Goal: Transaction & Acquisition: Purchase product/service

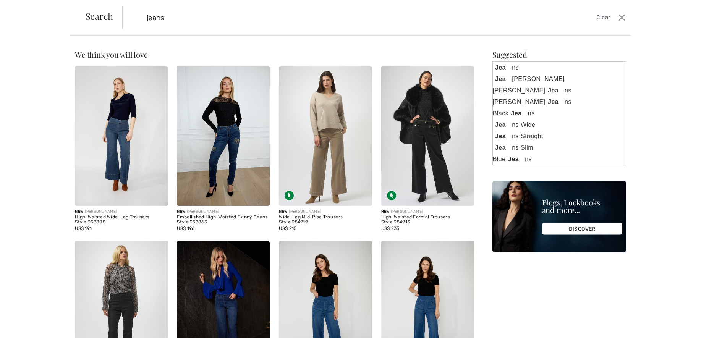
type input "jeans"
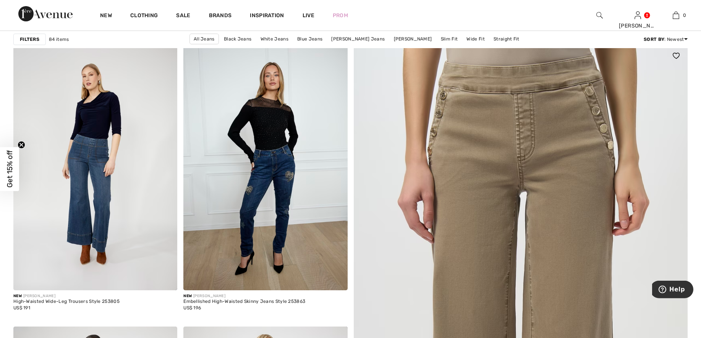
scroll to position [78, 0]
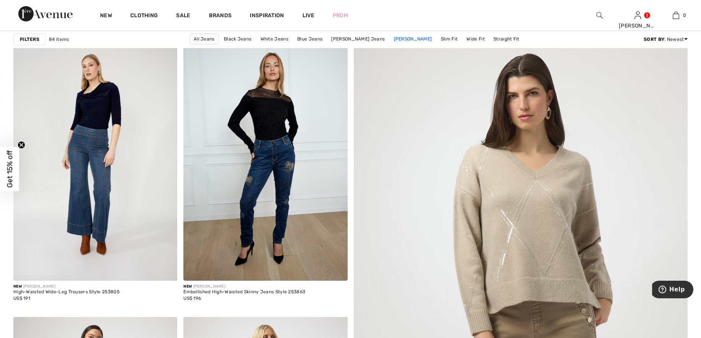
click at [412, 41] on link "[PERSON_NAME]" at bounding box center [413, 39] width 46 height 10
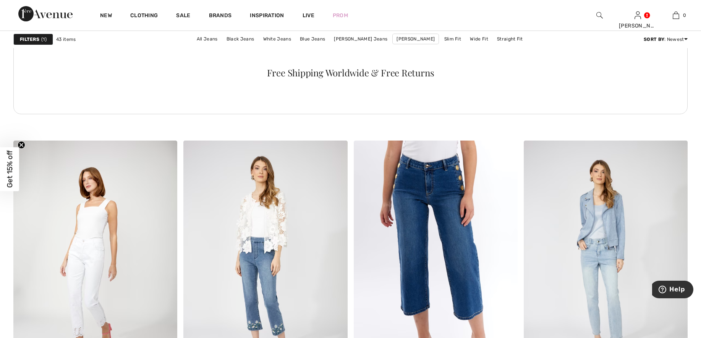
scroll to position [1286, 0]
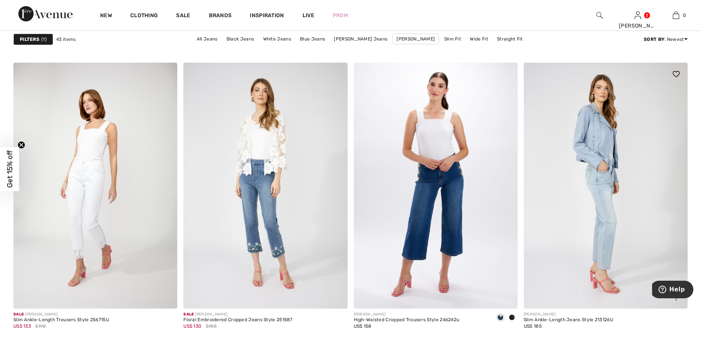
click at [563, 163] on img at bounding box center [606, 186] width 164 height 246
click at [587, 196] on img at bounding box center [606, 186] width 164 height 246
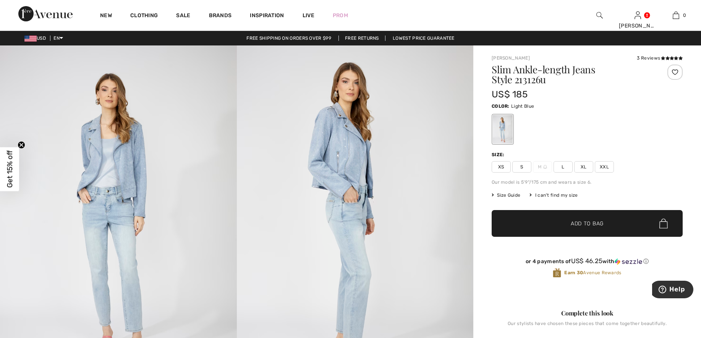
click at [519, 194] on span "Size Guide" at bounding box center [506, 195] width 29 height 7
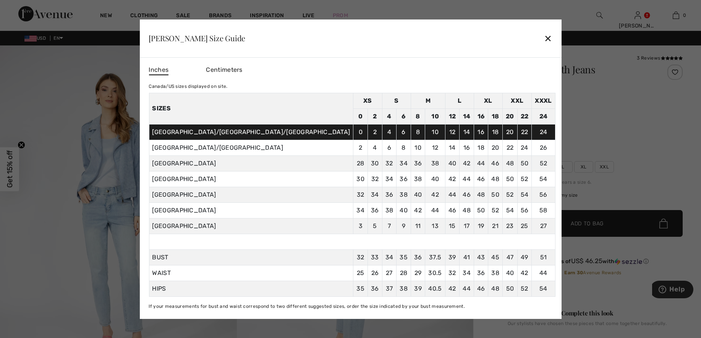
click at [644, 156] on div at bounding box center [350, 169] width 701 height 338
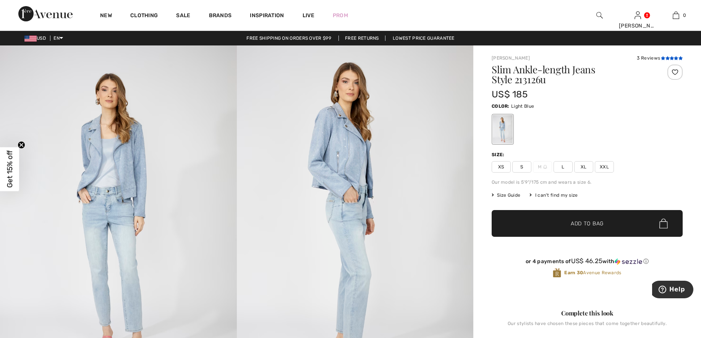
click at [671, 57] on icon at bounding box center [672, 58] width 4 height 4
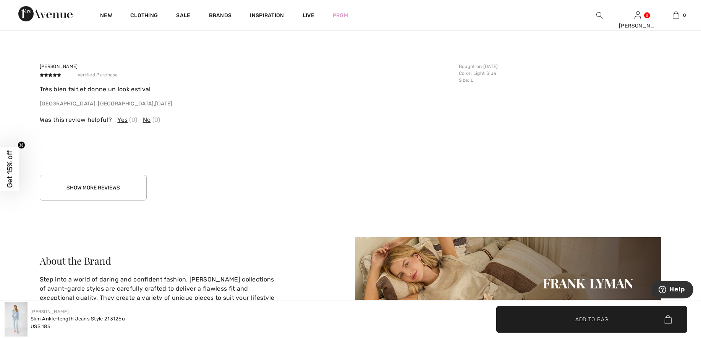
scroll to position [1419, 0]
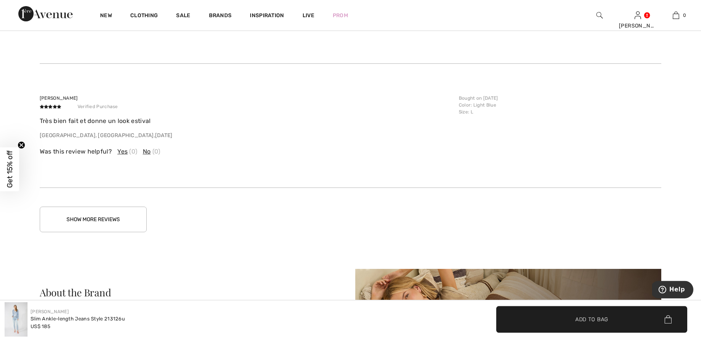
click at [112, 224] on button "Show More Reviews" at bounding box center [93, 220] width 107 height 26
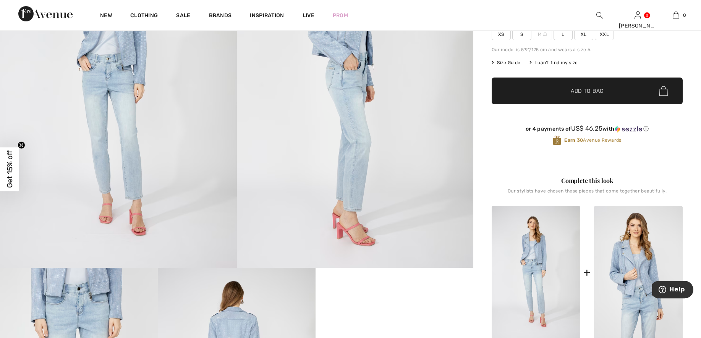
scroll to position [0, 0]
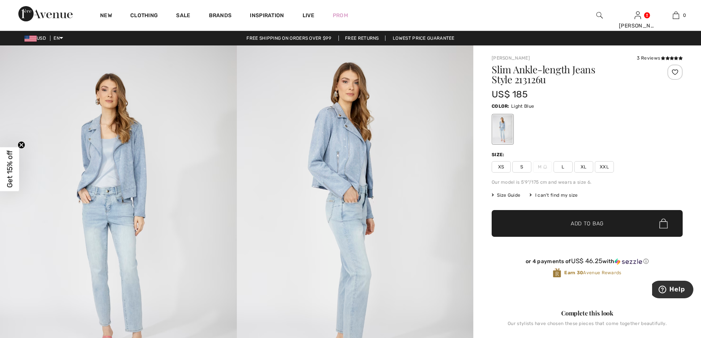
click at [564, 167] on span "L" at bounding box center [563, 166] width 19 height 11
click at [580, 223] on span "Add to Bag" at bounding box center [587, 224] width 33 height 8
click at [598, 13] on img at bounding box center [599, 15] width 6 height 9
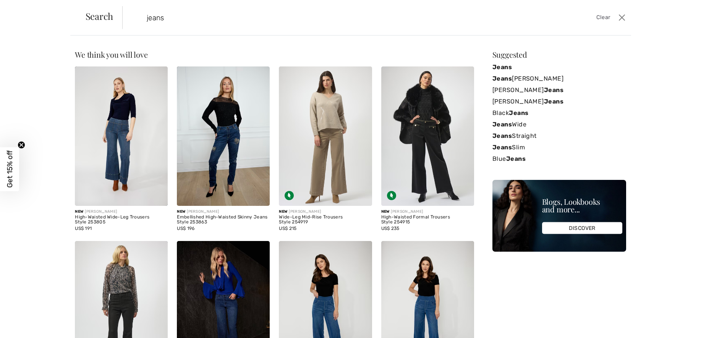
type input "jeans"
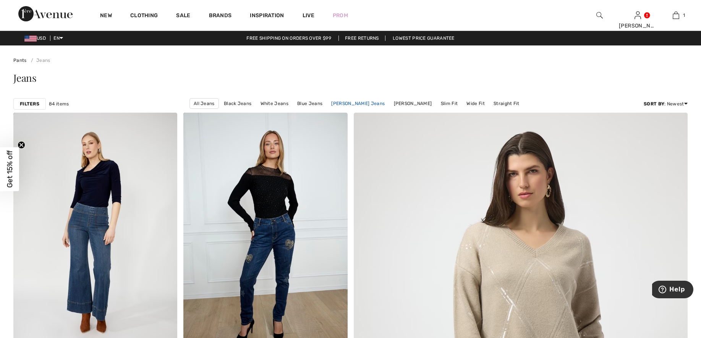
click at [362, 103] on link "Joseph Ribkoff Jeans" at bounding box center [357, 104] width 61 height 10
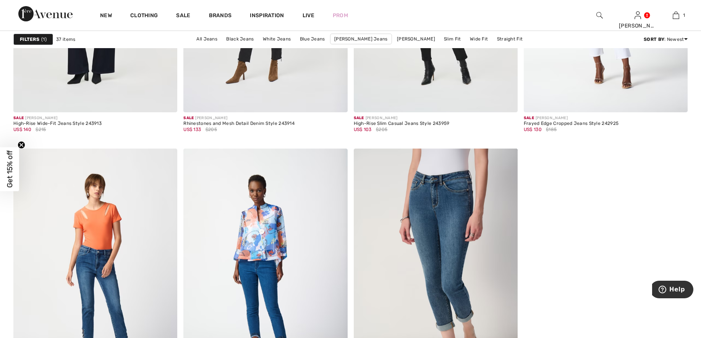
scroll to position [3118, 0]
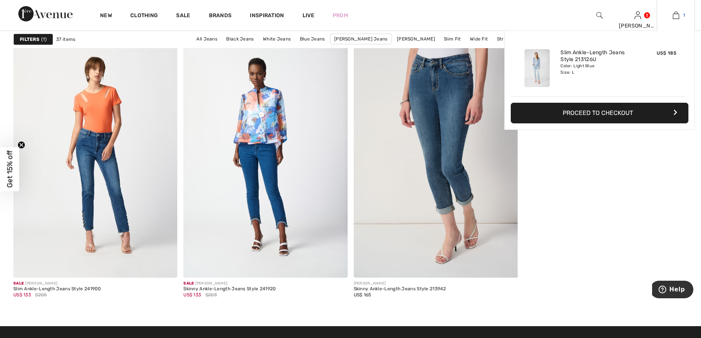
click at [682, 16] on link "1" at bounding box center [675, 15] width 37 height 9
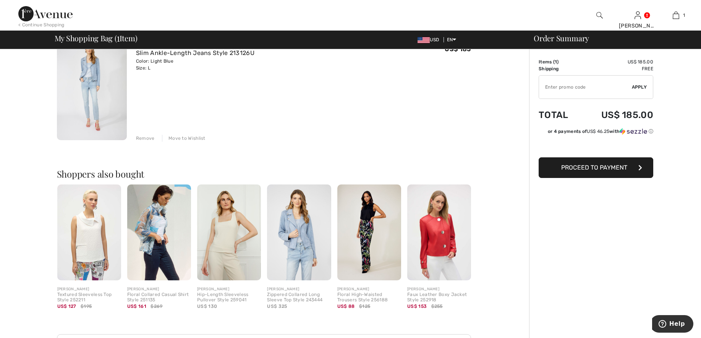
scroll to position [78, 0]
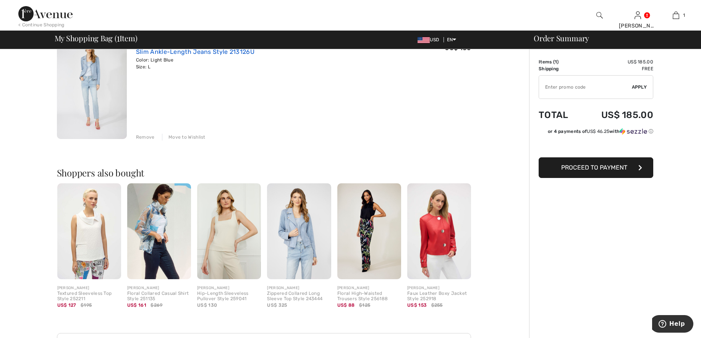
click at [168, 52] on link "Slim Ankle-Length Jeans Style 213126U" at bounding box center [195, 51] width 118 height 7
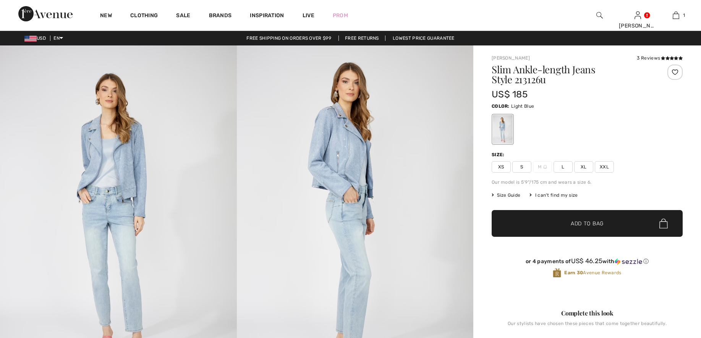
checkbox input "true"
click at [502, 193] on span "Size Guide" at bounding box center [506, 195] width 29 height 7
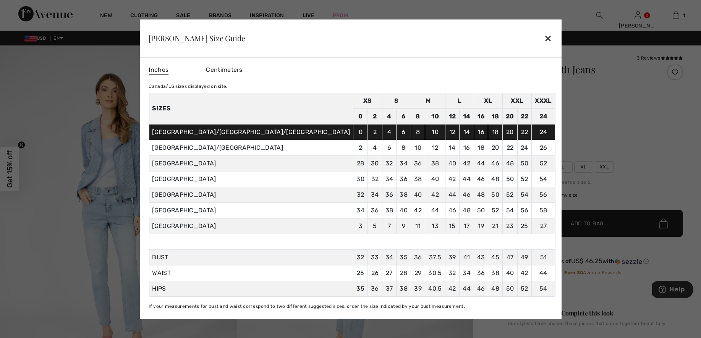
click at [544, 37] on div "✕" at bounding box center [548, 38] width 8 height 16
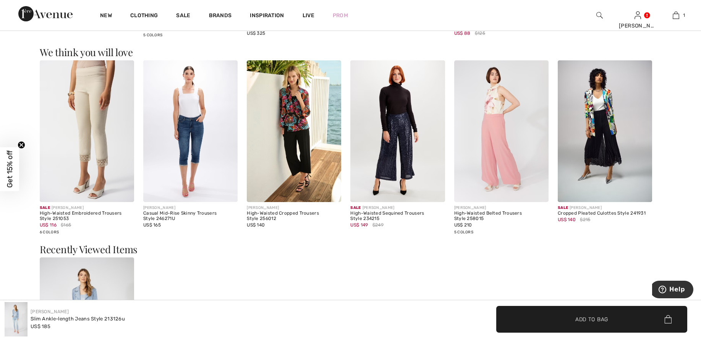
scroll to position [818, 0]
